Goal: Find specific page/section: Find specific page/section

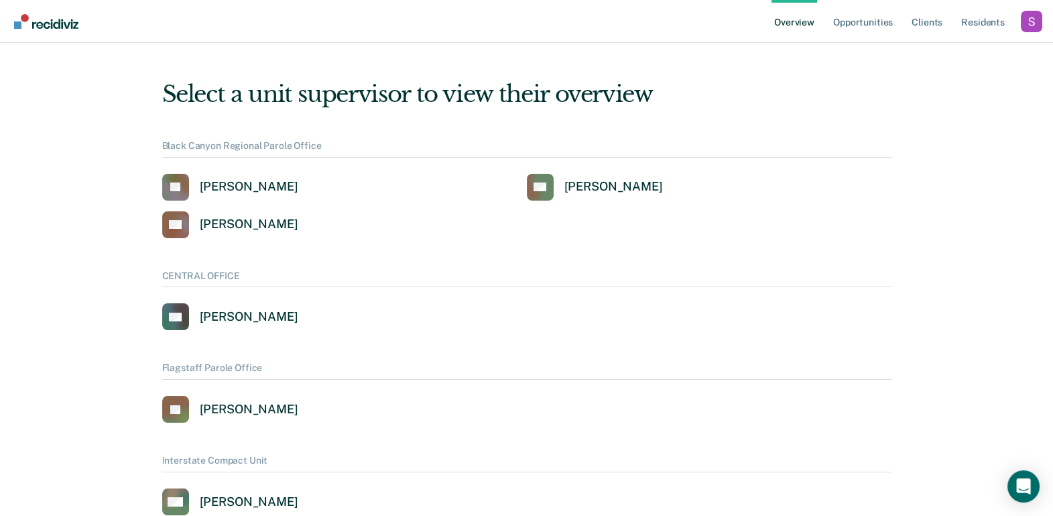
click at [1036, 27] on div "Profile dropdown button" at bounding box center [1031, 21] width 21 height 21
click at [965, 57] on link "Profile" at bounding box center [978, 61] width 86 height 11
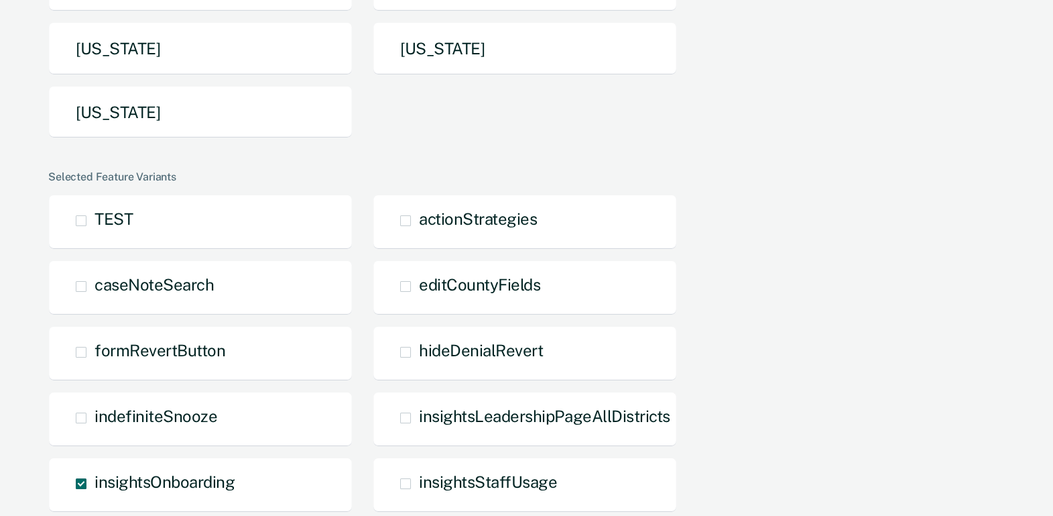
scroll to position [445, 0]
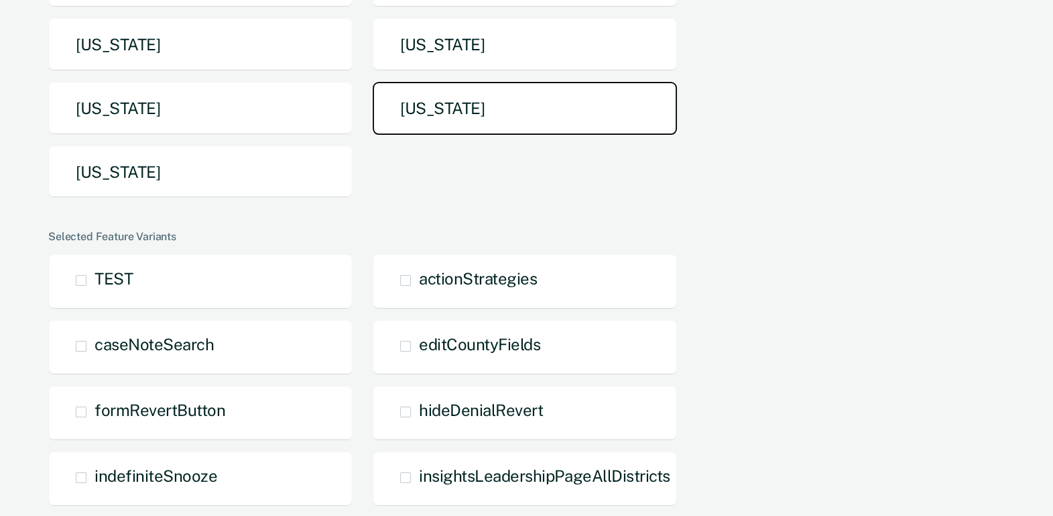
click at [494, 122] on button "[US_STATE]" at bounding box center [525, 108] width 304 height 53
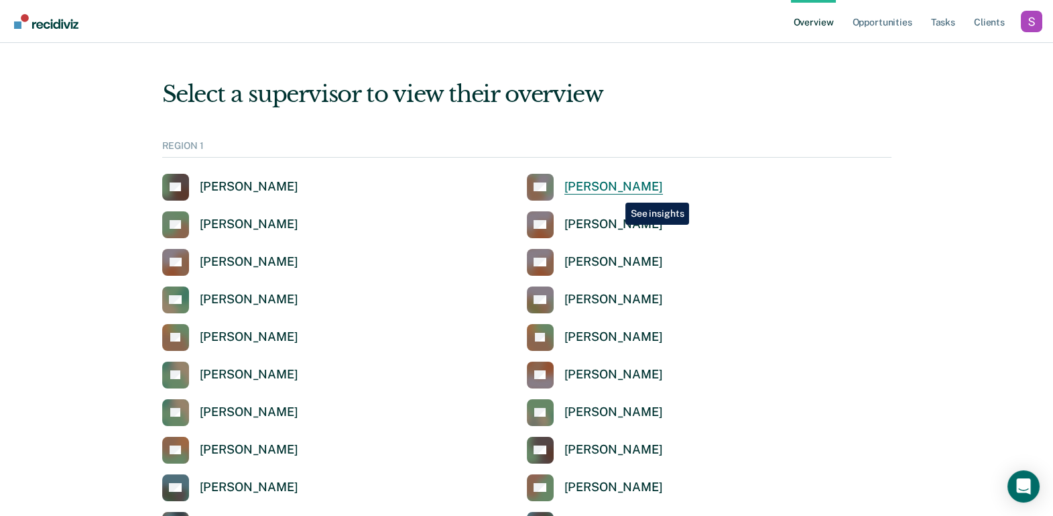
click at [616, 192] on div "[PERSON_NAME]" at bounding box center [614, 186] width 99 height 15
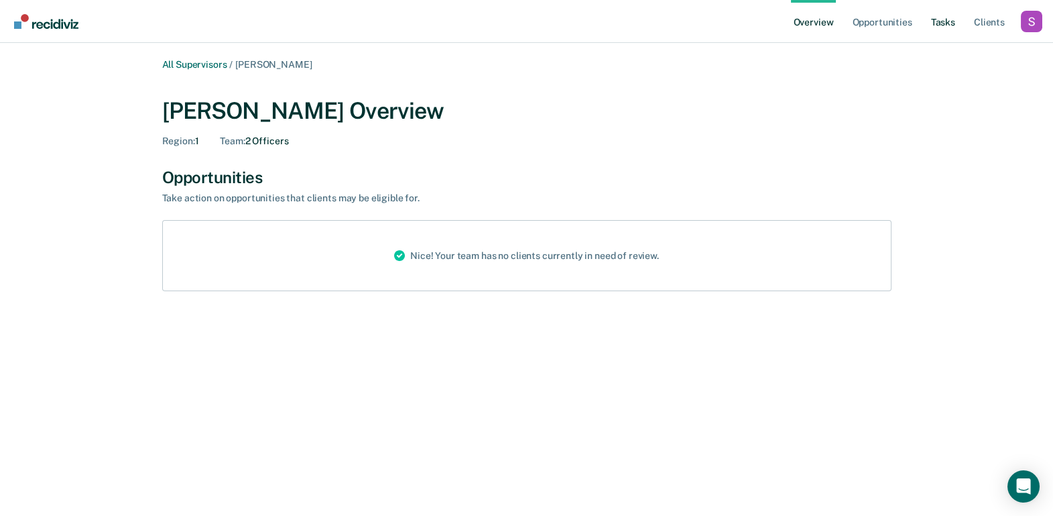
click at [939, 29] on link "Tasks" at bounding box center [944, 21] width 30 height 43
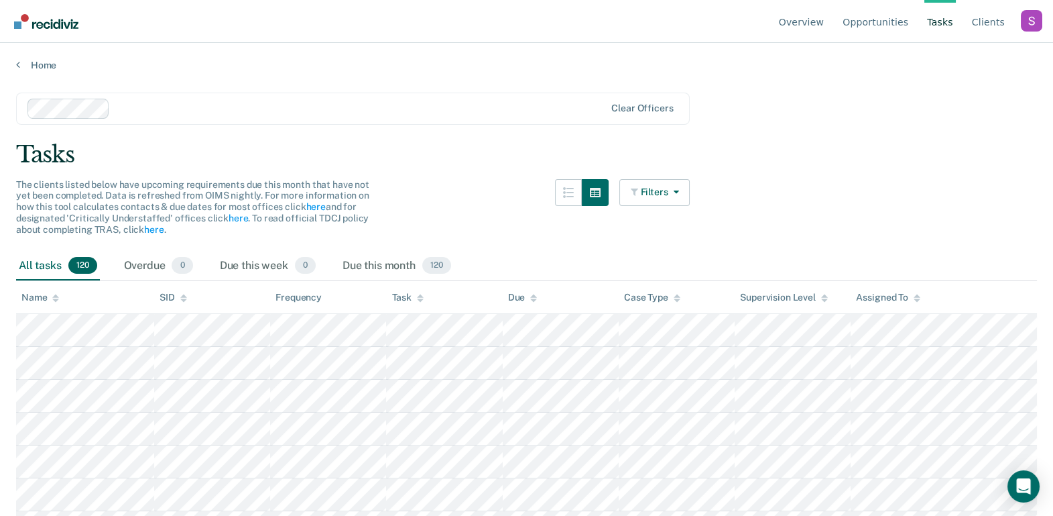
click at [240, 111] on div at bounding box center [359, 108] width 489 height 15
click at [437, 201] on div "The clients listed below have upcoming requirements due this month that have no…" at bounding box center [353, 215] width 674 height 72
